Goal: Information Seeking & Learning: Compare options

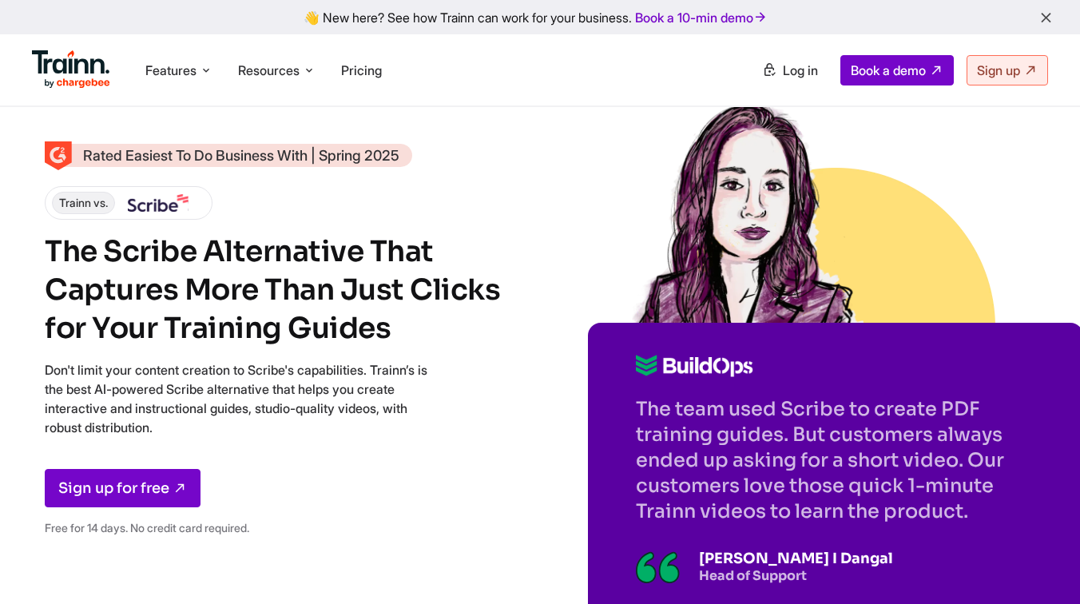
drag, startPoint x: 46, startPoint y: 248, endPoint x: 415, endPoint y: 421, distance: 408.4
click at [415, 421] on div "Rated Easiest To Do Business With | Spring 2025 Trainn vs. The Scribe Alternati…" at bounding box center [276, 346] width 463 height 405
click at [366, 374] on p "Don't limit your content creation to Scribe's capabilities. Trainn’s is the bes…" at bounding box center [236, 398] width 383 height 77
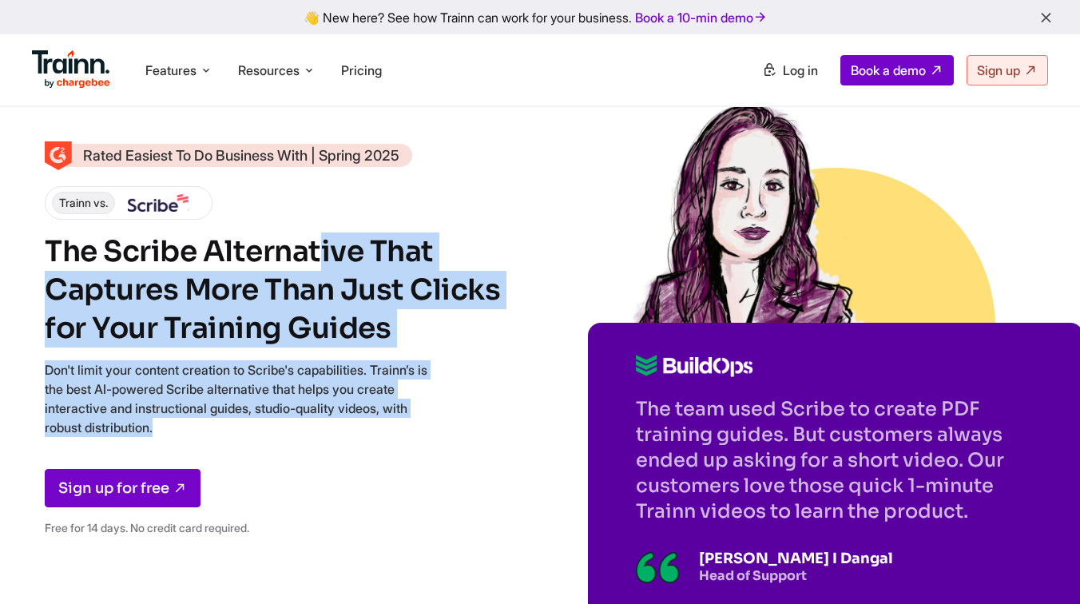
drag, startPoint x: 42, startPoint y: 246, endPoint x: 262, endPoint y: 446, distance: 296.8
click at [262, 446] on div "Rated Easiest To Do Business With | Spring 2025 Trainn vs. The Scribe Alternati…" at bounding box center [540, 338] width 1080 height 676
click at [262, 446] on div "Rated Easiest To Do Business With | Spring 2025 Trainn vs. The Scribe Alternati…" at bounding box center [276, 346] width 463 height 405
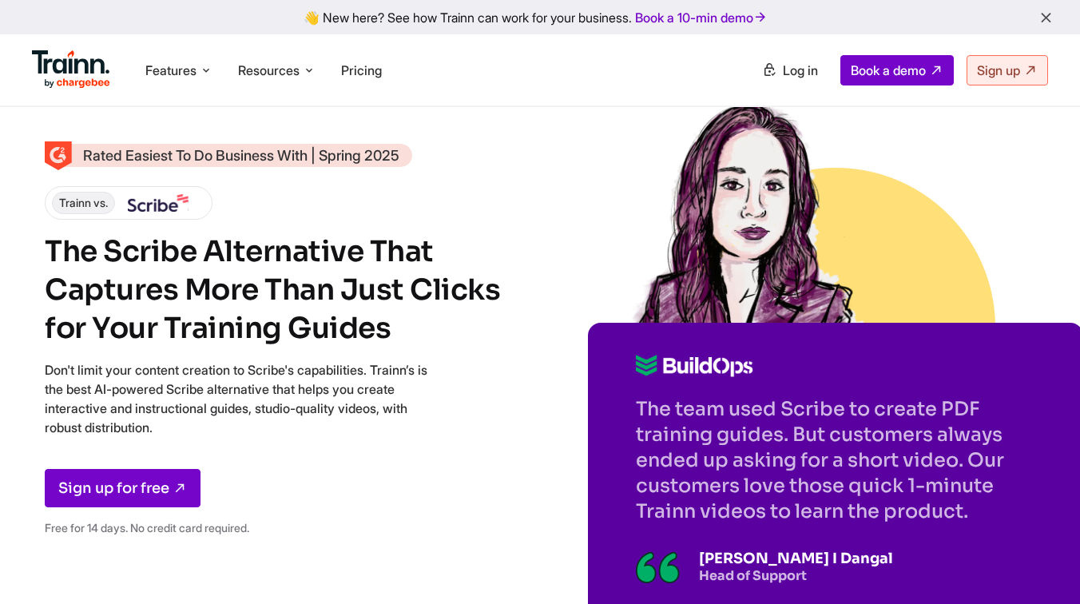
click at [262, 446] on div "Rated Easiest To Do Business With | Spring 2025 Trainn vs. The Scribe Alternati…" at bounding box center [276, 346] width 463 height 405
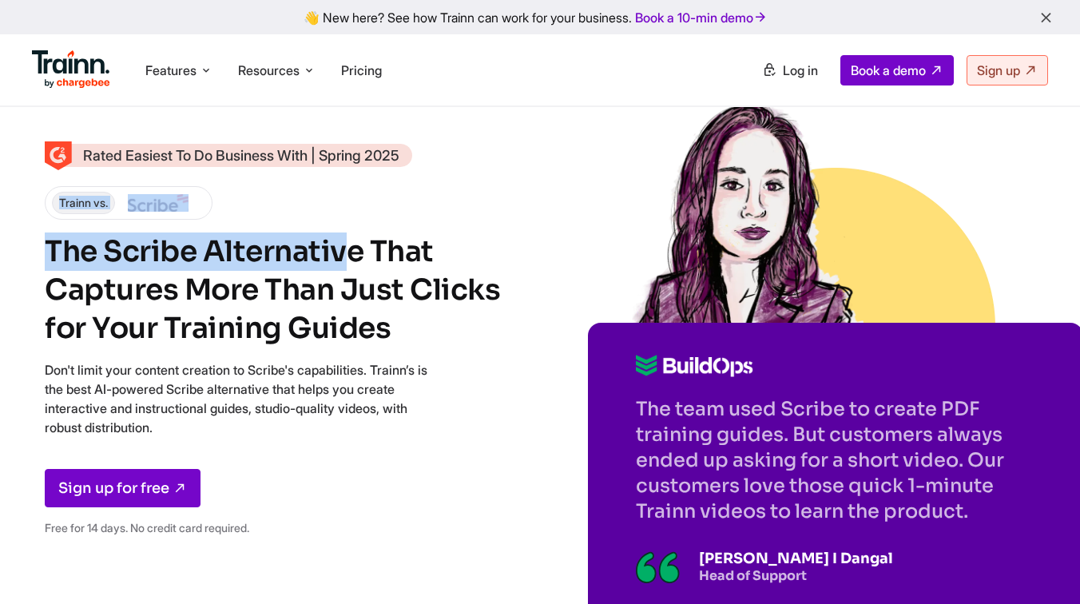
drag, startPoint x: 43, startPoint y: 192, endPoint x: 111, endPoint y: 270, distance: 103.0
click at [83, 238] on div "Rated Easiest To Do Business With | Spring 2025 Trainn vs. The Scribe Alternati…" at bounding box center [540, 338] width 1080 height 676
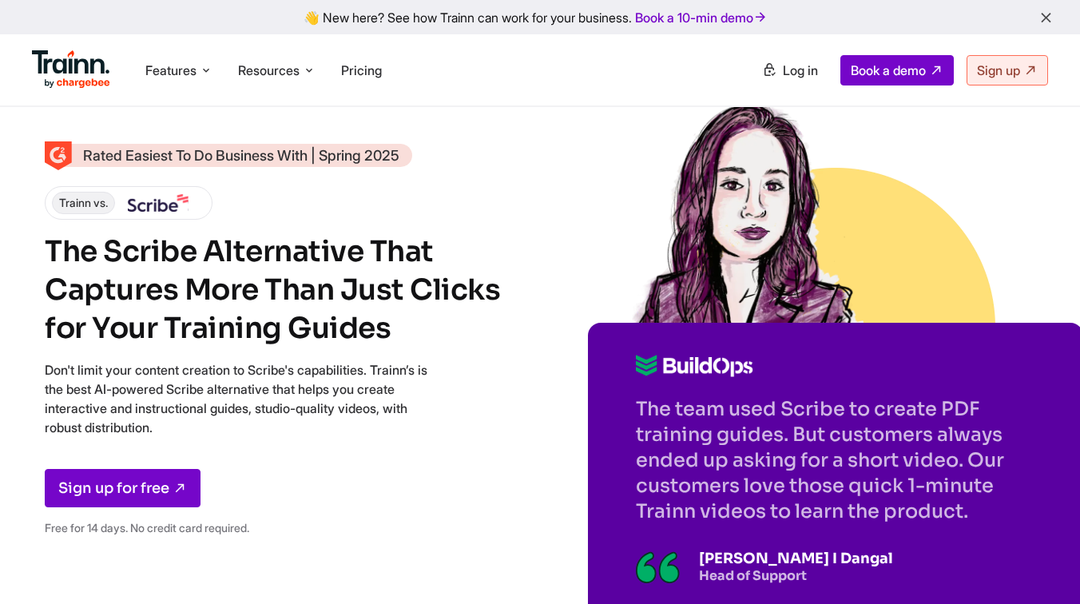
click at [249, 470] on div "Sign up for free" at bounding box center [276, 488] width 463 height 38
drag, startPoint x: 250, startPoint y: 423, endPoint x: 10, endPoint y: 245, distance: 299.2
click at [10, 245] on div "Rated Easiest To Do Business With | Spring 2025 Trainn vs. The Scribe Alternati…" at bounding box center [540, 338] width 1080 height 676
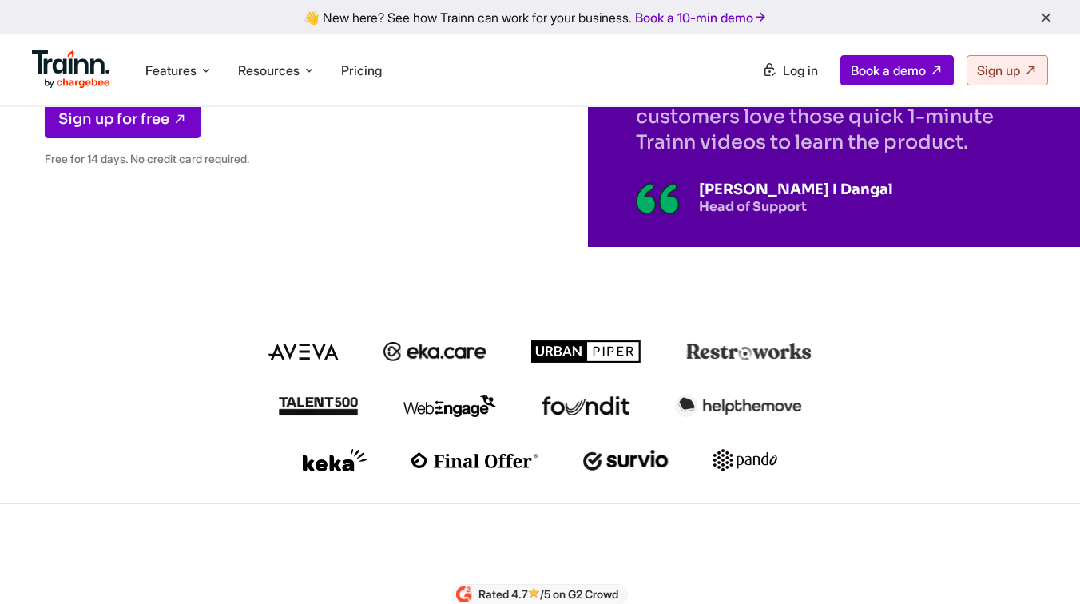
scroll to position [516, 0]
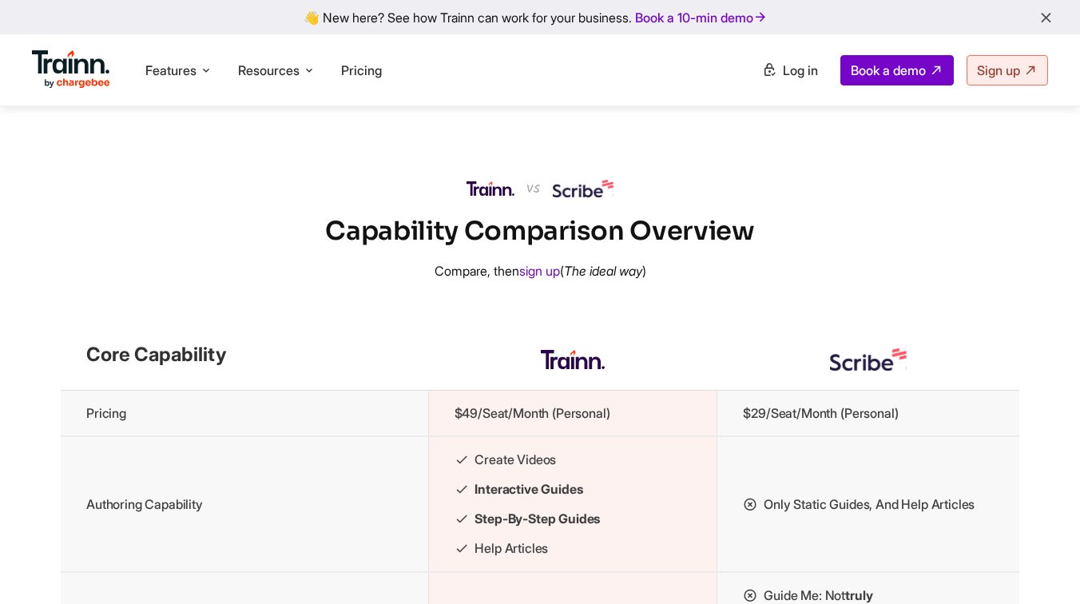
scroll to position [1512, 0]
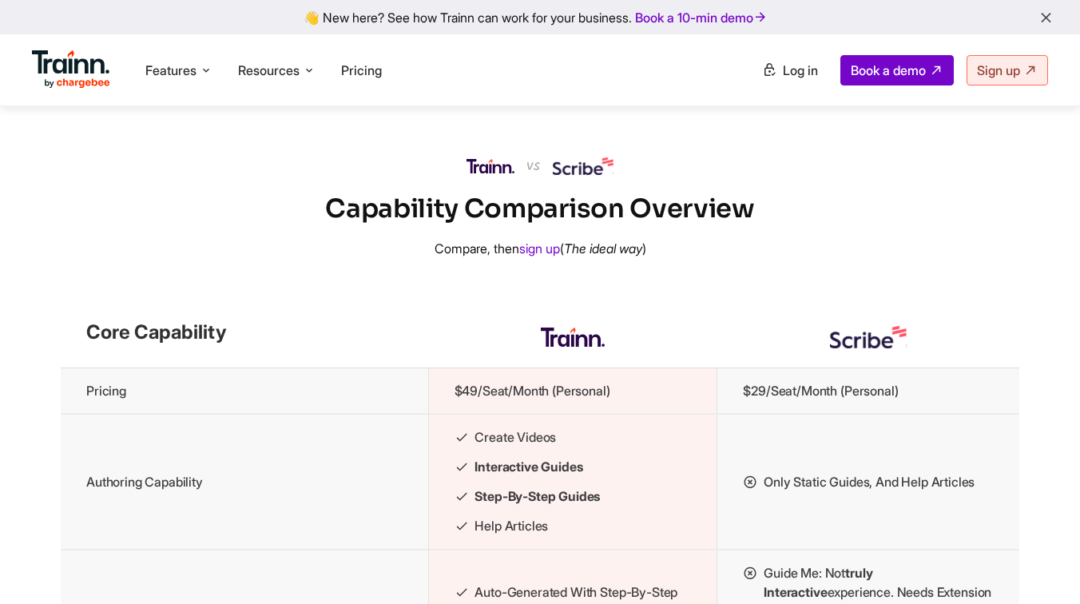
drag, startPoint x: 317, startPoint y: 220, endPoint x: 755, endPoint y: 212, distance: 437.8
click at [755, 212] on h2 "Capability Comparison Overview" at bounding box center [540, 208] width 1080 height 35
click at [744, 226] on h2 "Capability Comparison Overview" at bounding box center [540, 208] width 1080 height 35
drag, startPoint x: 760, startPoint y: 232, endPoint x: 336, endPoint y: 236, distance: 423.3
click at [336, 226] on h2 "Capability Comparison Overview" at bounding box center [540, 208] width 1080 height 35
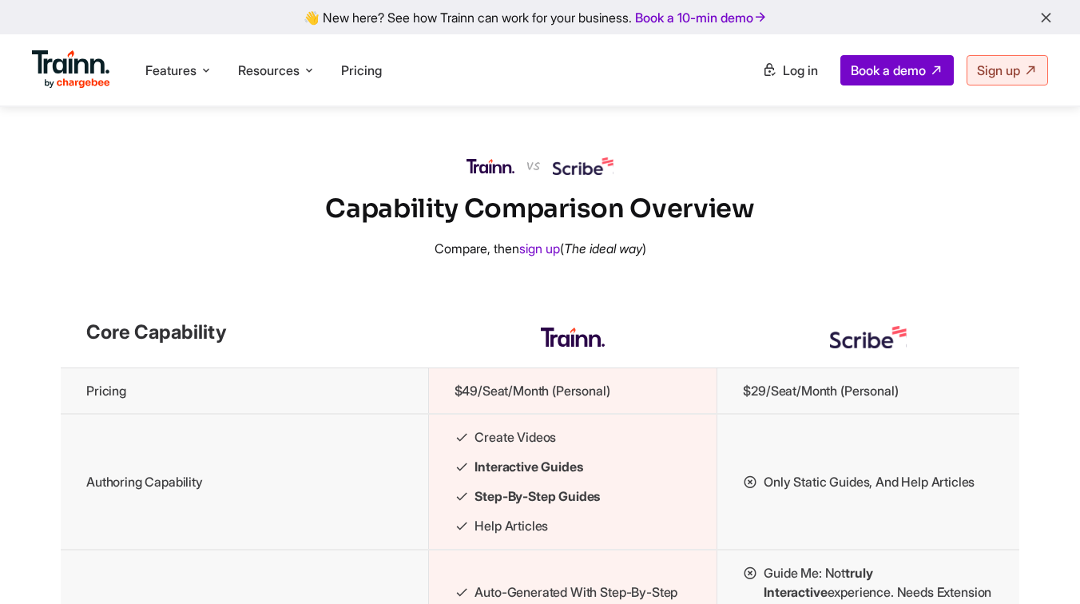
click at [336, 226] on h2 "Capability Comparison Overview" at bounding box center [540, 208] width 1080 height 35
drag, startPoint x: 330, startPoint y: 236, endPoint x: 771, endPoint y: 219, distance: 441.2
click at [771, 219] on h2 "Capability Comparison Overview" at bounding box center [540, 208] width 1080 height 35
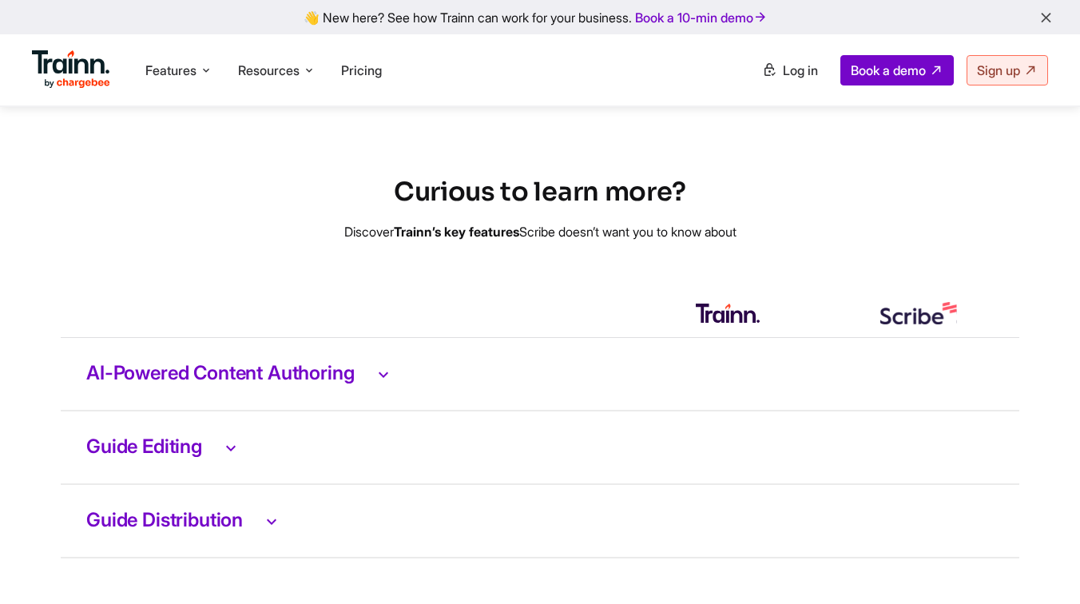
scroll to position [3135, 0]
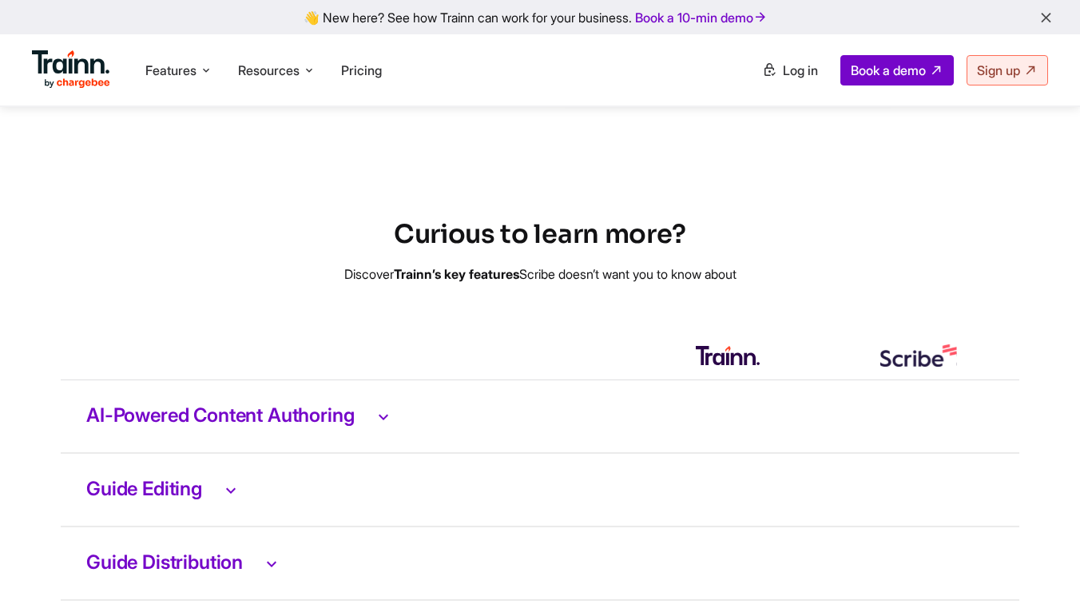
click at [281, 427] on h3 "AI-Powered Content Authoring" at bounding box center [539, 416] width 907 height 21
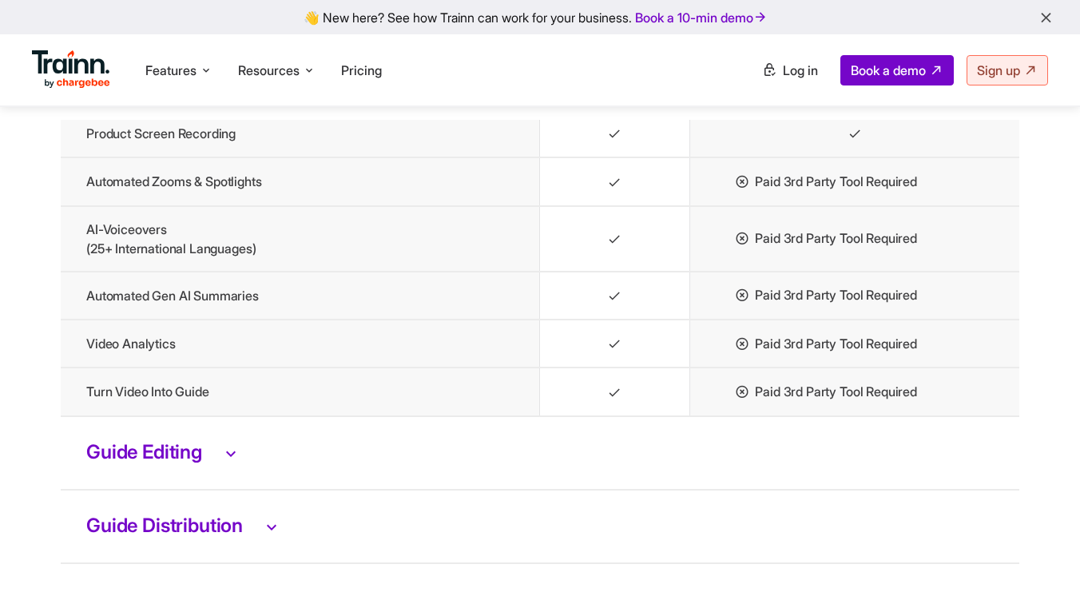
scroll to position [3624, 0]
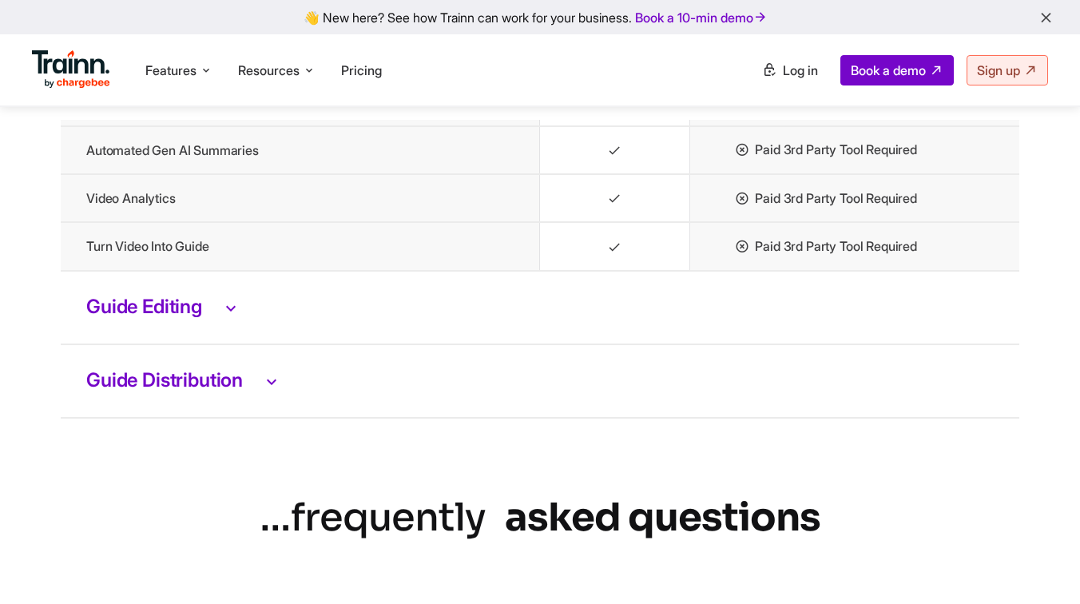
click at [210, 344] on td "Guide Editing" at bounding box center [540, 307] width 958 height 73
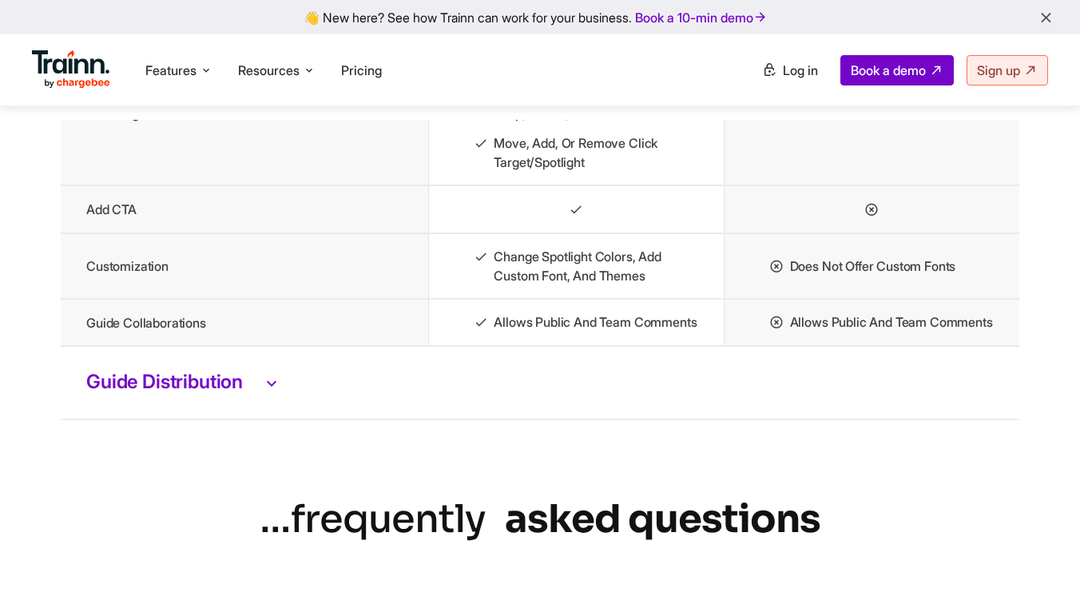
click at [220, 419] on td "Guide Distribution" at bounding box center [540, 382] width 958 height 73
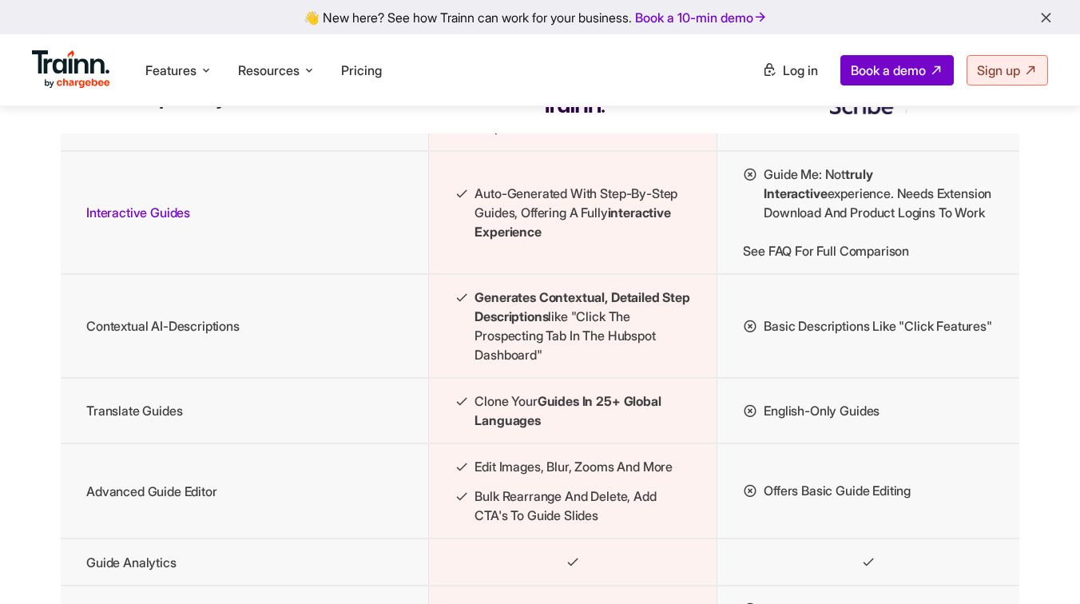
scroll to position [1738, 0]
